Goal: Information Seeking & Learning: Learn about a topic

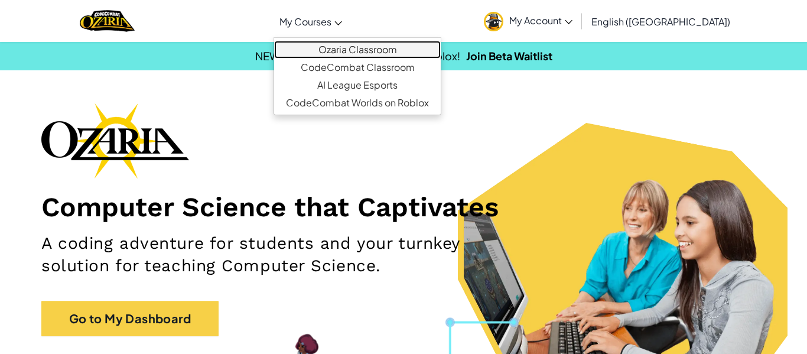
click at [379, 53] on link "Ozaria Classroom" at bounding box center [357, 50] width 167 height 18
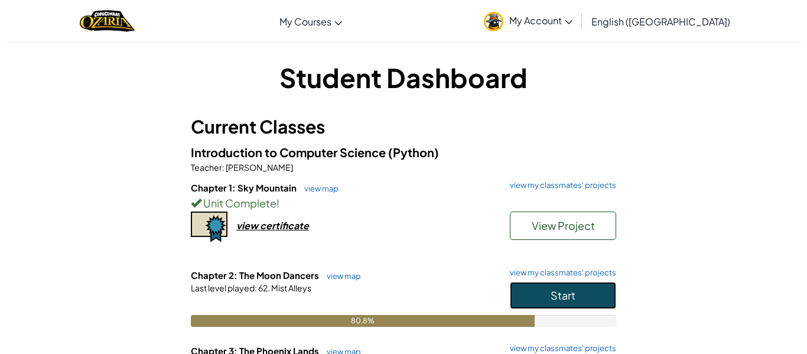
click at [519, 289] on button "Start" at bounding box center [563, 295] width 106 height 27
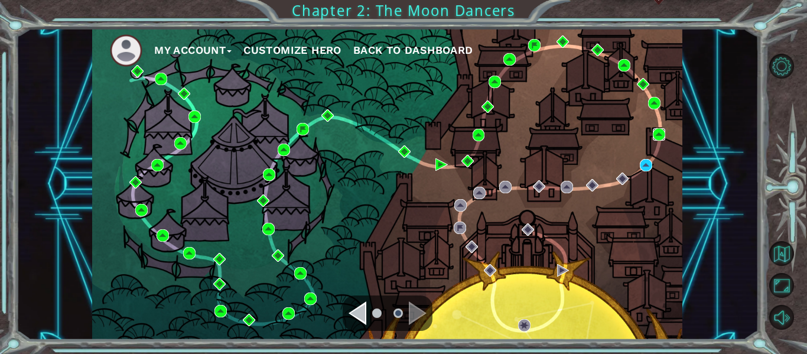
click at [663, 132] on img at bounding box center [659, 134] width 12 height 12
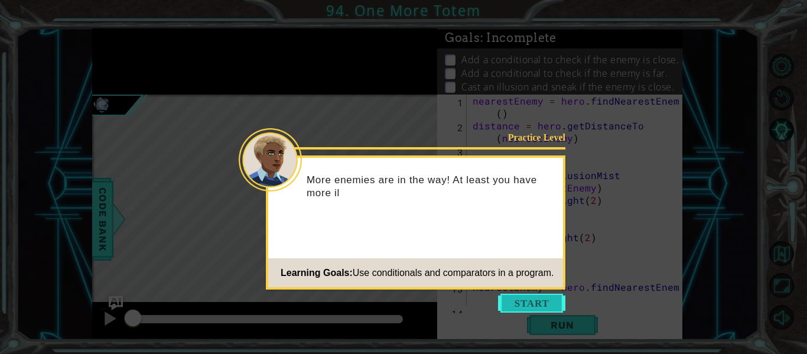
click at [541, 299] on button "Start" at bounding box center [531, 303] width 67 height 19
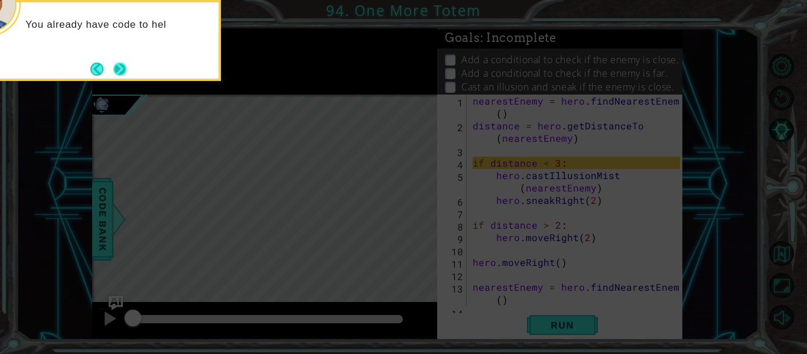
click at [122, 76] on button "Next" at bounding box center [119, 69] width 13 height 13
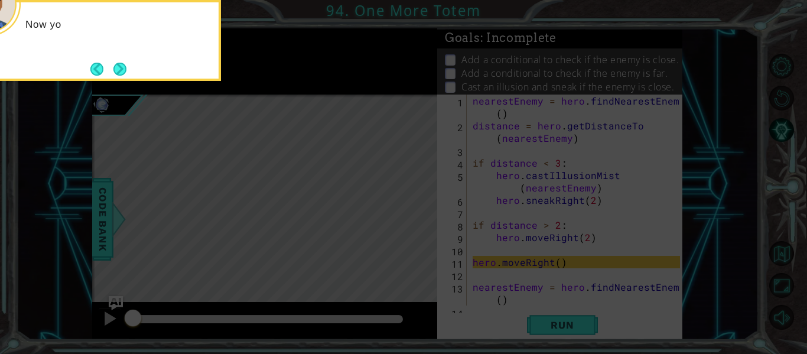
click at [122, 76] on button "Next" at bounding box center [119, 69] width 13 height 13
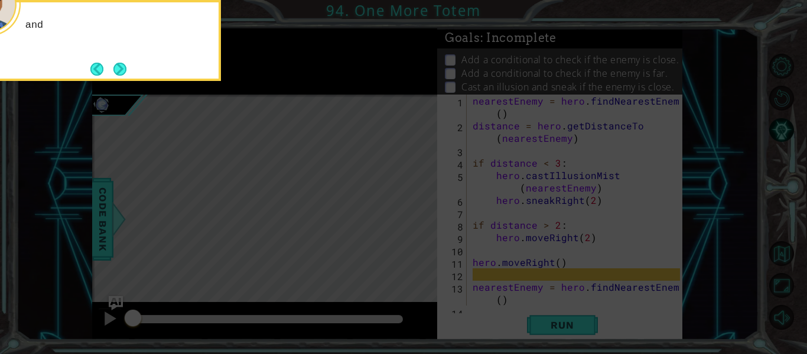
click at [122, 76] on button "Next" at bounding box center [119, 69] width 13 height 13
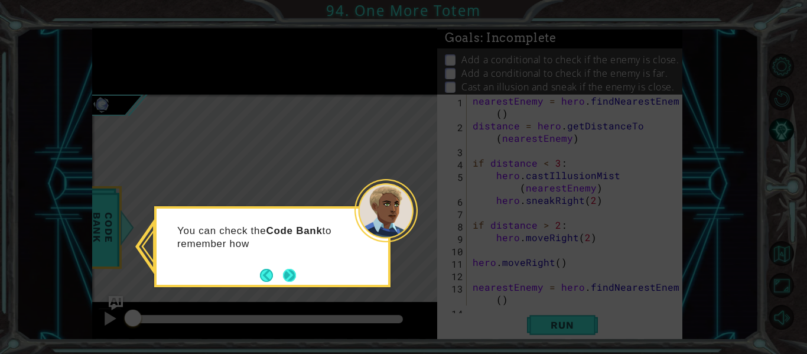
click at [283, 271] on button "Next" at bounding box center [289, 275] width 13 height 13
